Goal: Navigation & Orientation: Find specific page/section

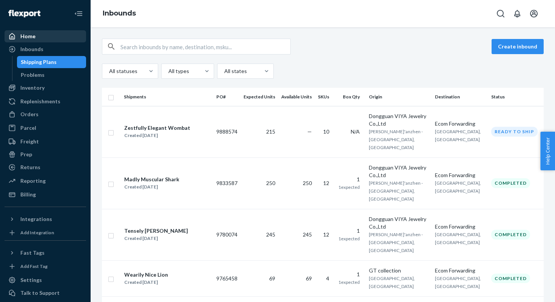
click at [36, 36] on div "Home" at bounding box center [45, 36] width 80 height 11
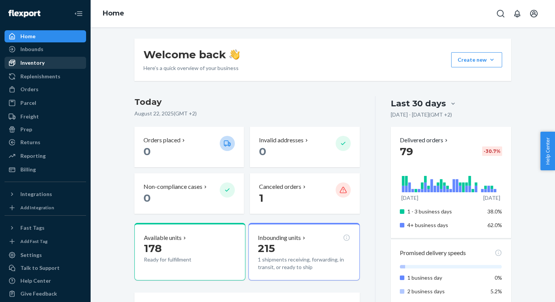
click at [36, 60] on div "Inventory" at bounding box center [32, 63] width 24 height 8
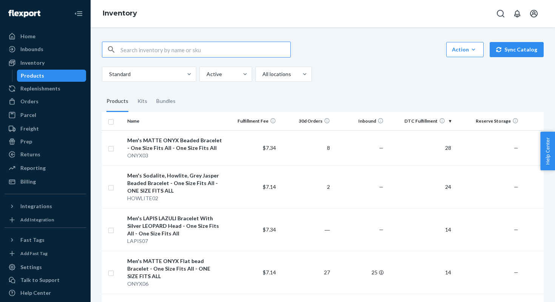
click at [452, 125] on th "DTC Fulfillment" at bounding box center [420, 121] width 67 height 18
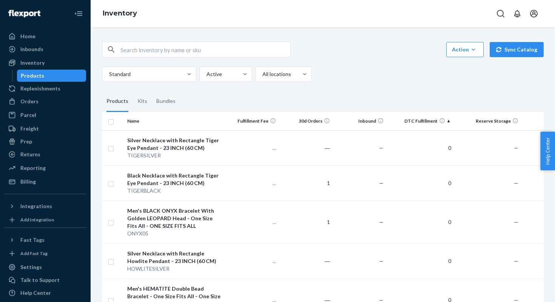
click at [452, 125] on th "DTC Fulfillment" at bounding box center [420, 121] width 67 height 18
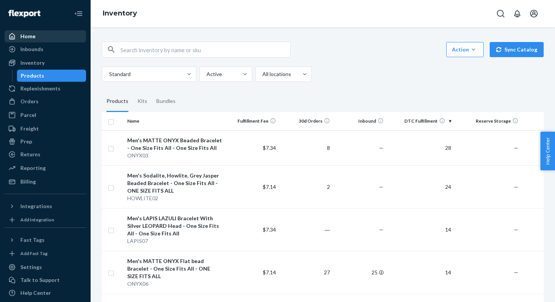
click at [33, 33] on div "Home" at bounding box center [27, 36] width 15 height 8
